Goal: Task Accomplishment & Management: Manage account settings

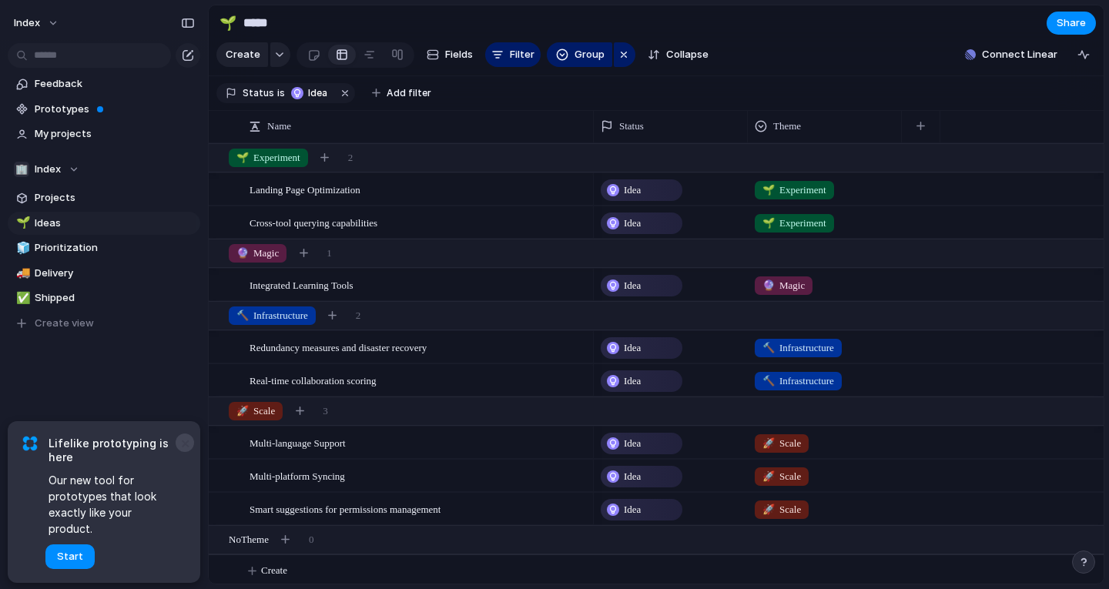
click at [181, 452] on button "×" at bounding box center [185, 443] width 18 height 18
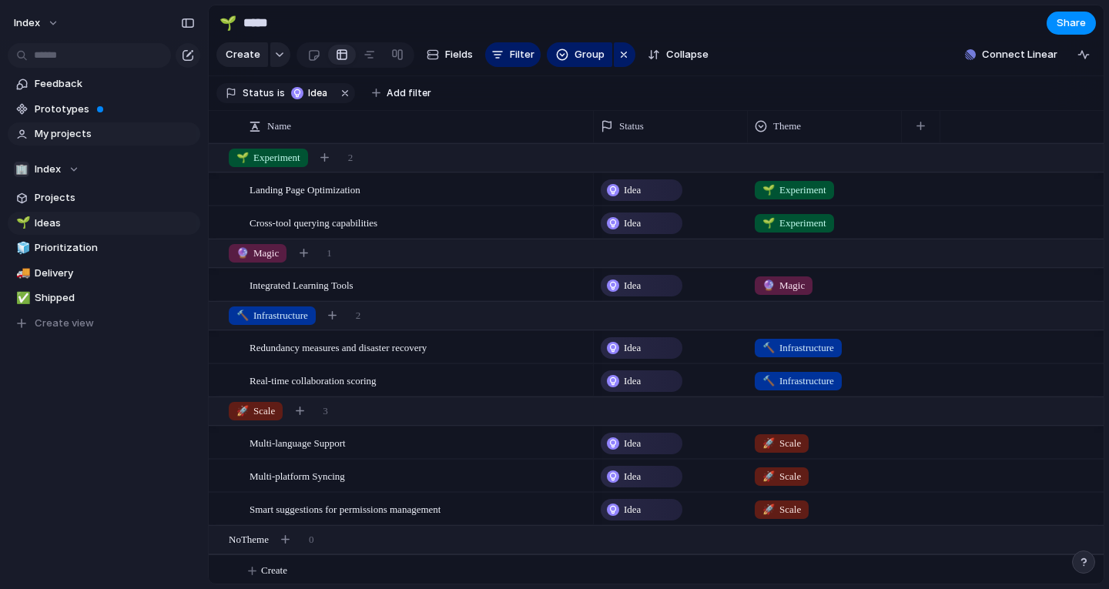
click at [90, 139] on span "My projects" at bounding box center [115, 133] width 160 height 15
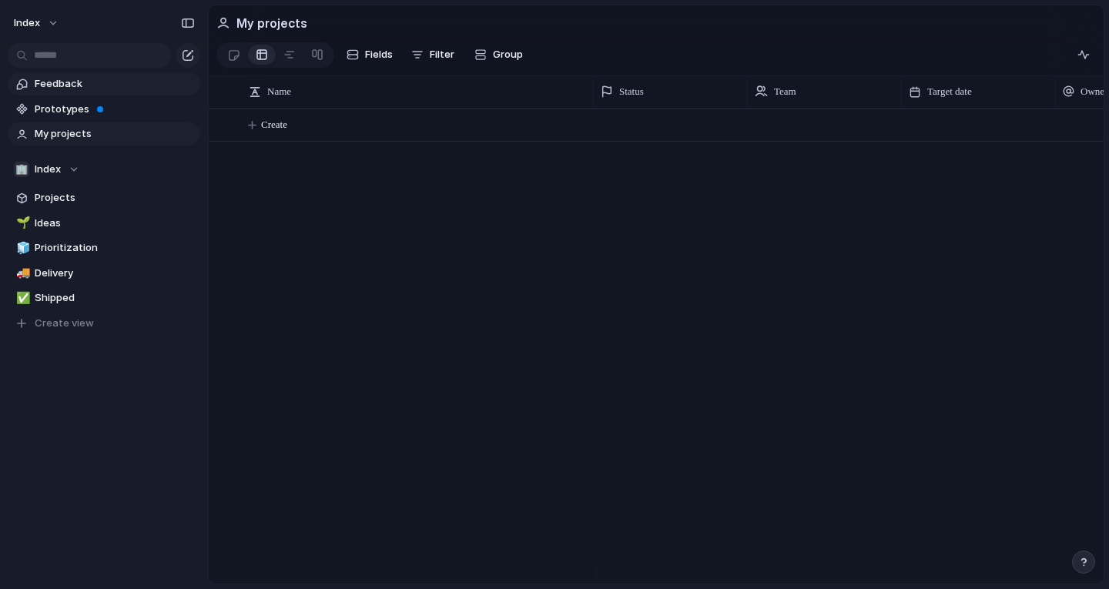
click at [74, 83] on span "Feedback" at bounding box center [115, 83] width 160 height 15
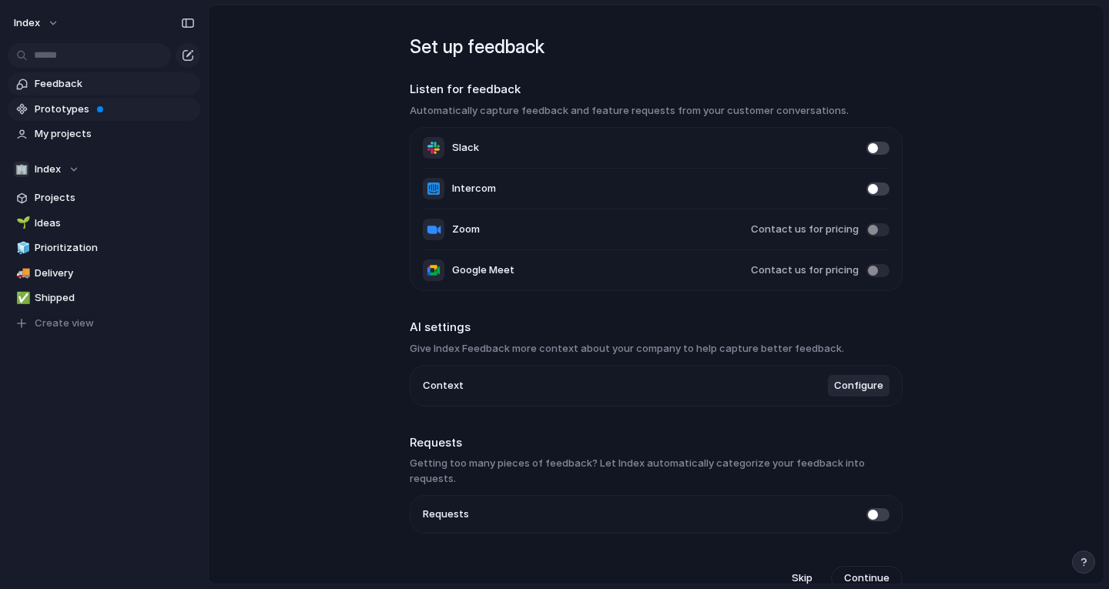
click at [62, 109] on span "Prototypes" at bounding box center [115, 109] width 160 height 15
click at [37, 21] on span "Index" at bounding box center [27, 22] width 26 height 15
click at [45, 59] on span "Settings" at bounding box center [56, 57] width 42 height 15
click at [84, 105] on span "Prototypes" at bounding box center [115, 109] width 160 height 15
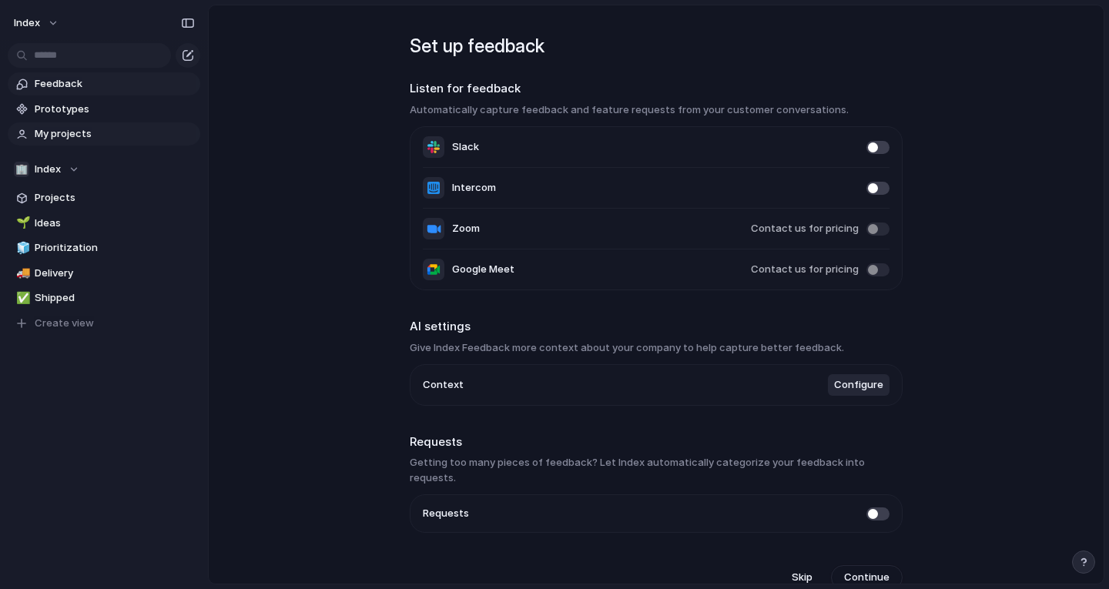
click at [89, 136] on span "My projects" at bounding box center [115, 133] width 160 height 15
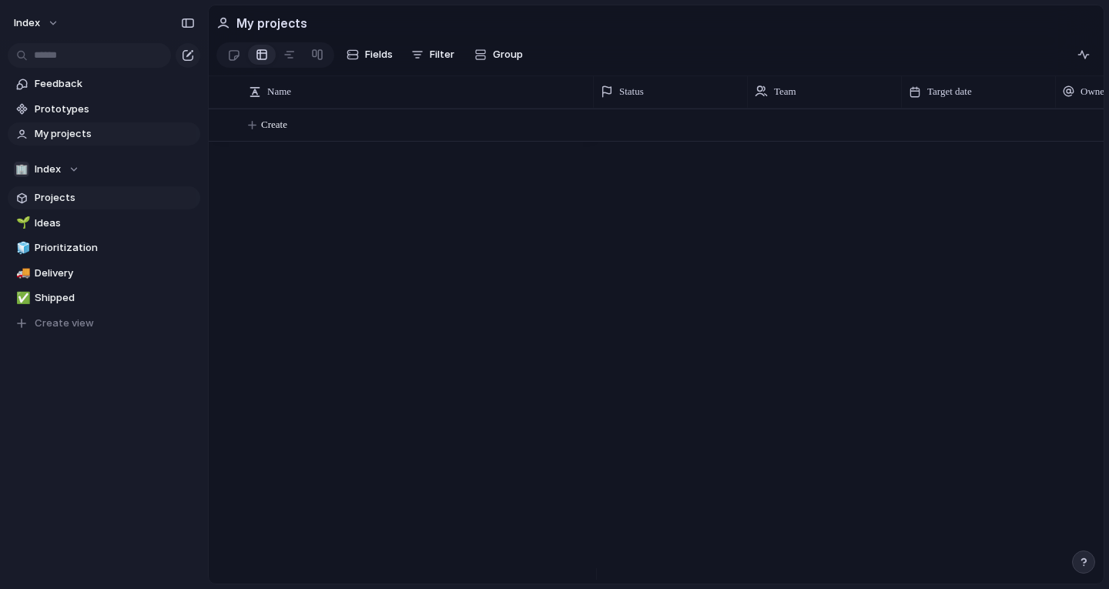
click at [102, 195] on span "Projects" at bounding box center [115, 197] width 160 height 15
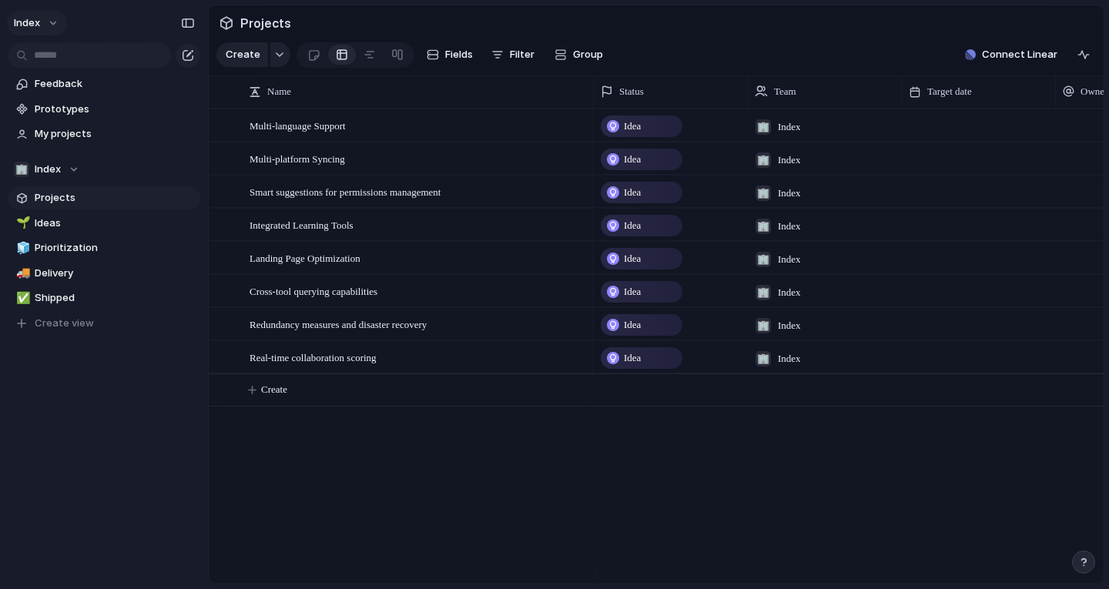
click at [42, 18] on button "Index" at bounding box center [37, 23] width 60 height 25
click at [68, 139] on li "Sign out" at bounding box center [75, 131] width 128 height 25
